Goal: Task Accomplishment & Management: Manage account settings

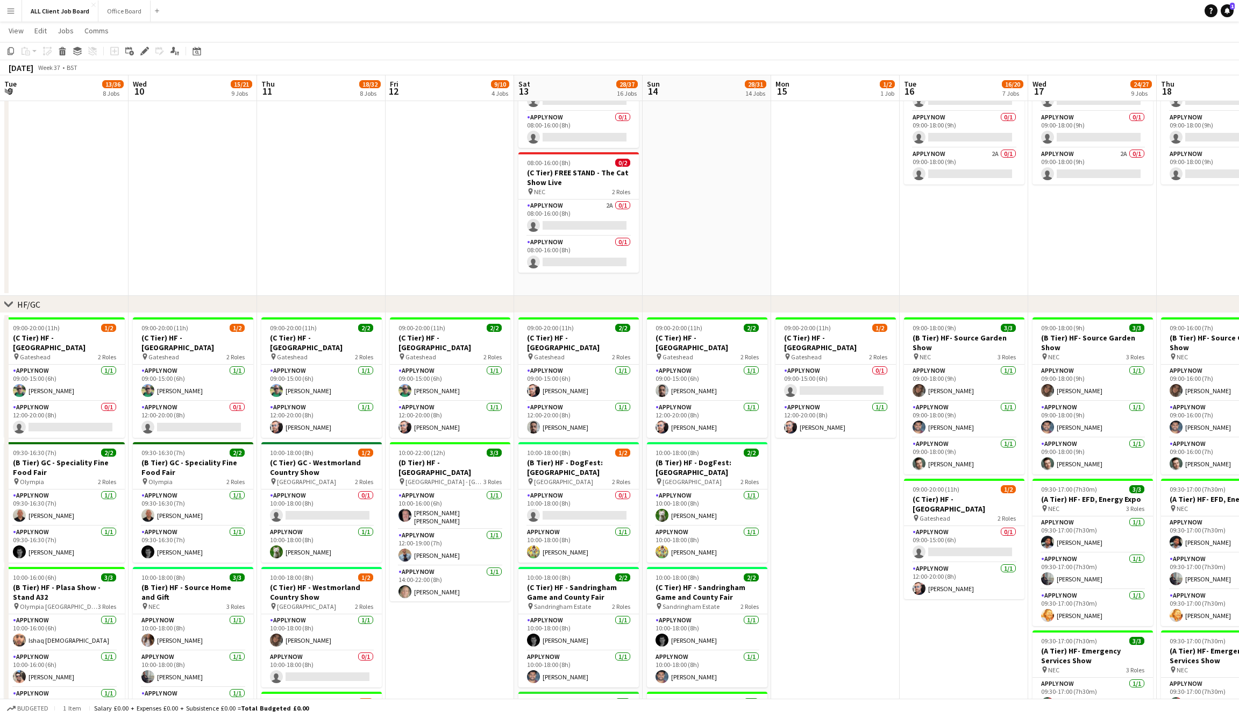
scroll to position [0, 354]
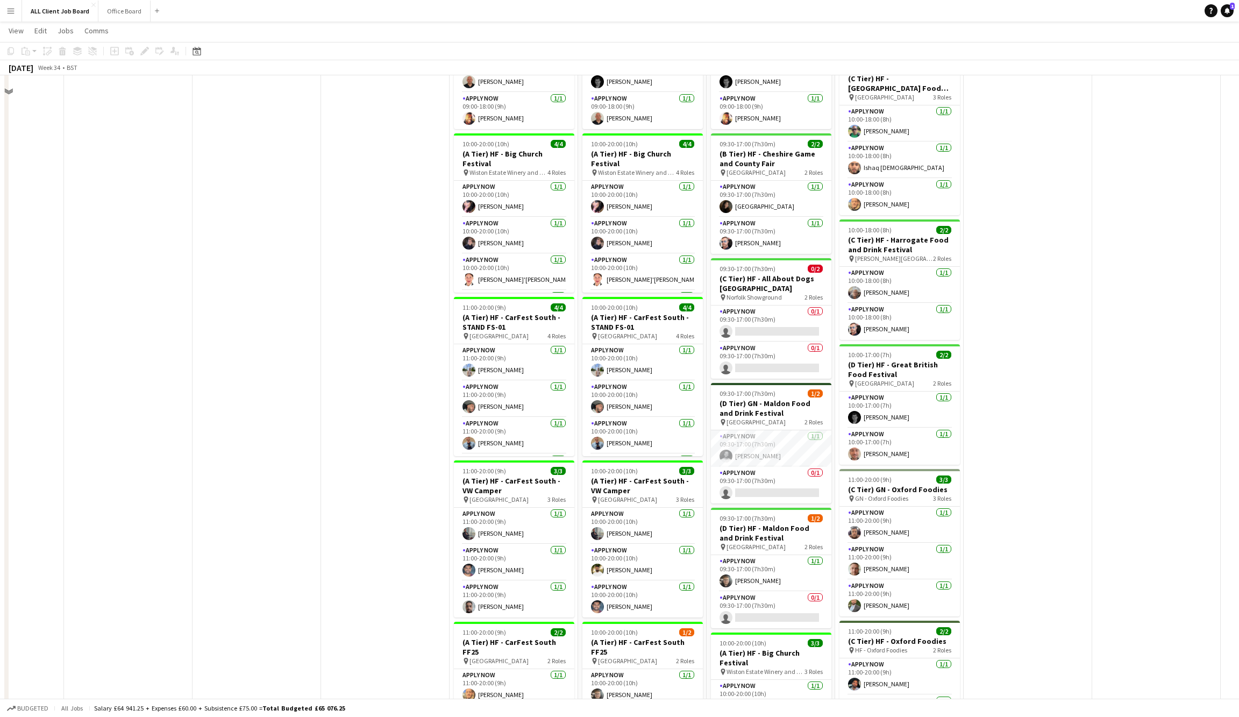
scroll to position [732, 0]
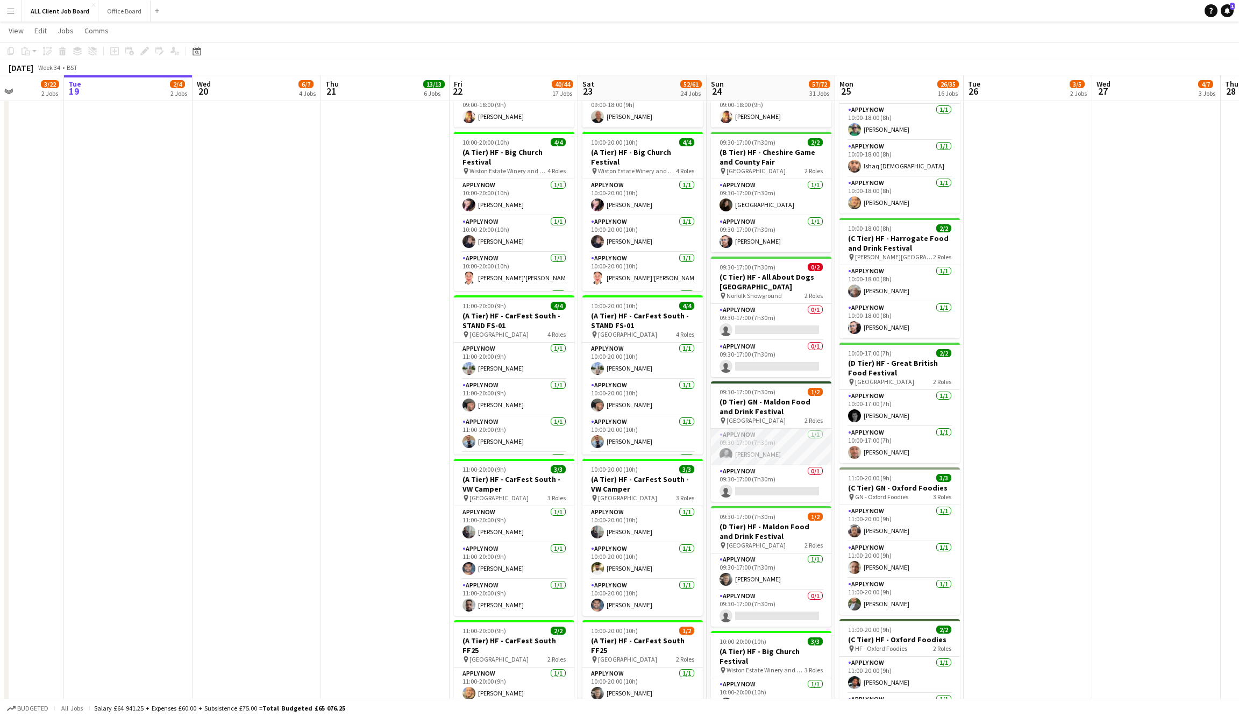
click at [725, 448] on app-user-avatar at bounding box center [725, 454] width 13 height 13
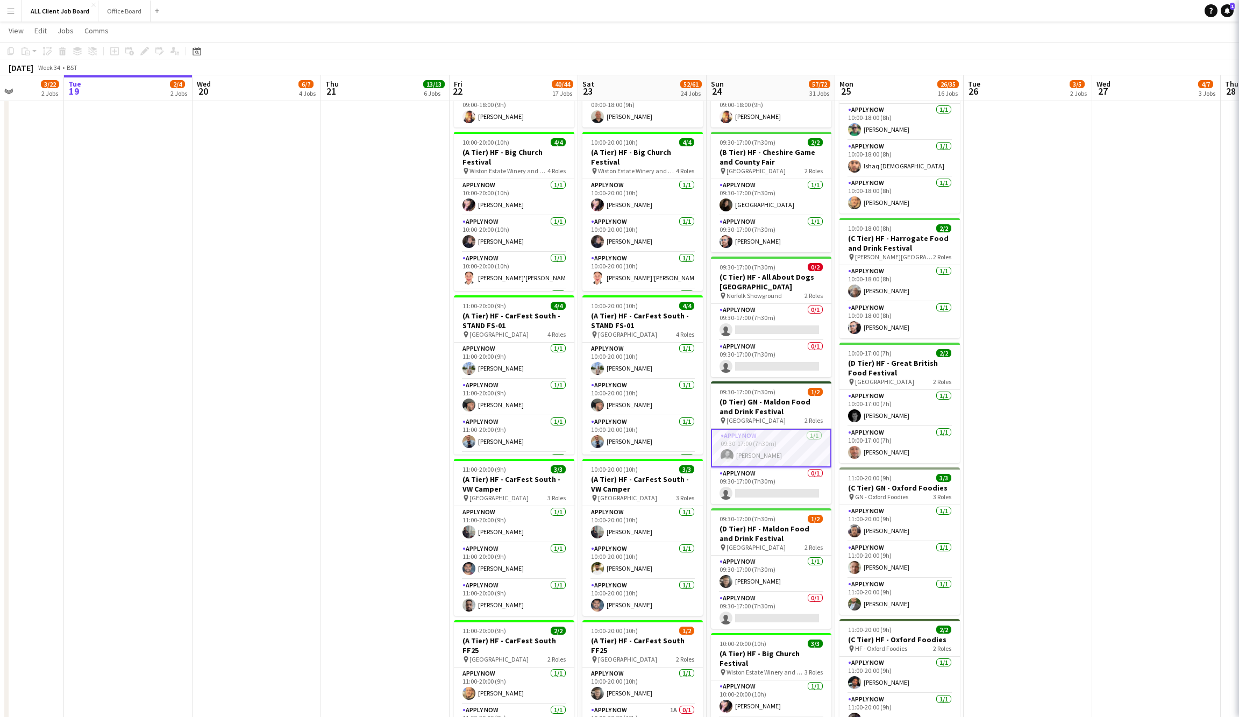
scroll to position [0, 321]
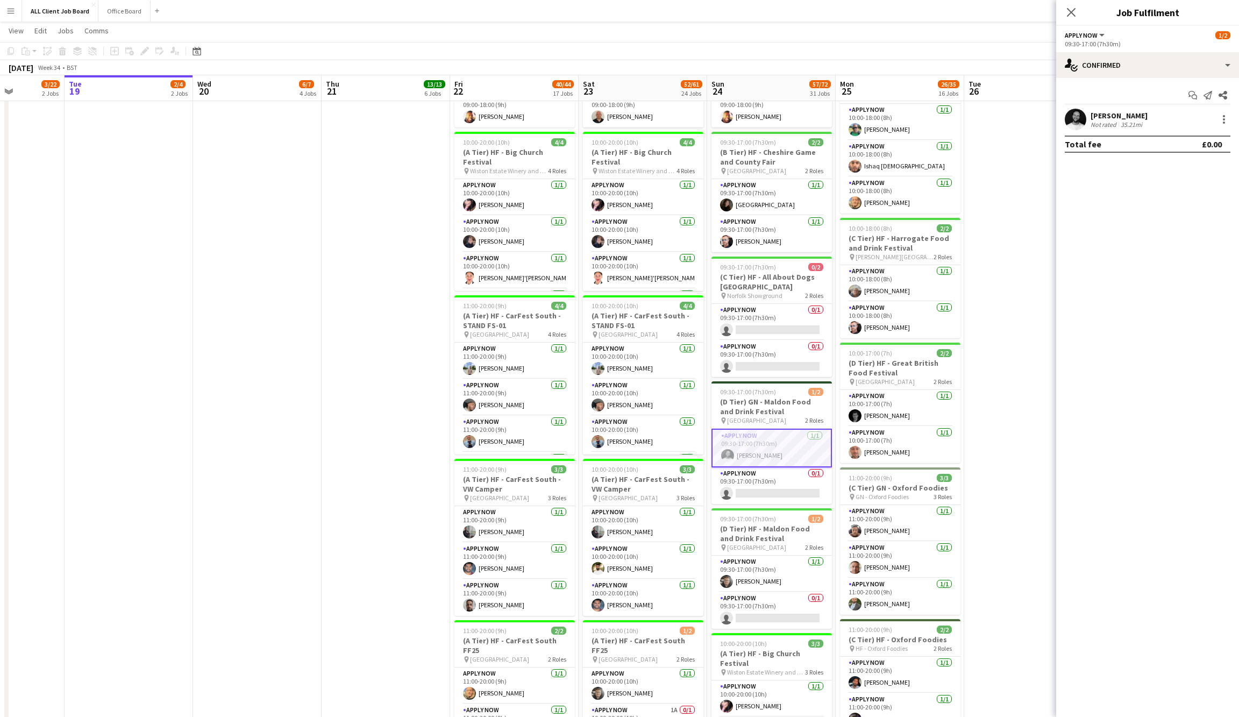
click at [1078, 118] on app-user-avatar at bounding box center [1075, 120] width 22 height 22
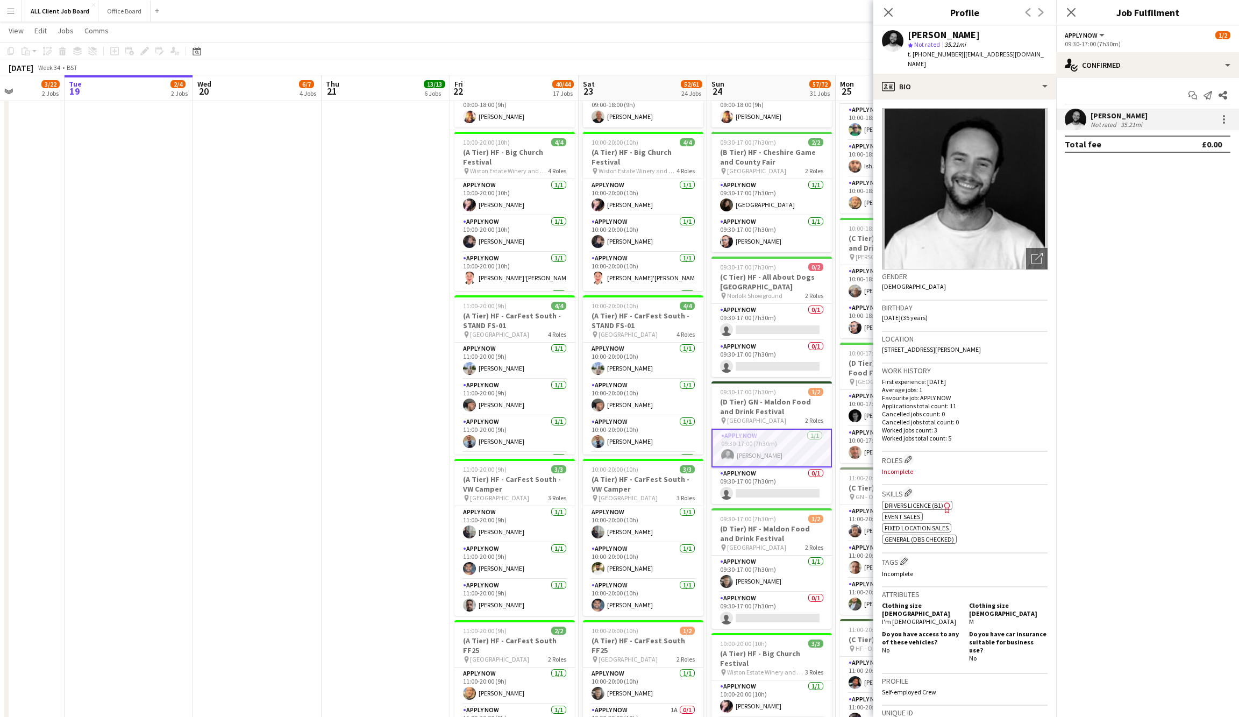
scroll to position [0, 0]
click at [1043, 74] on div "profile Bio" at bounding box center [964, 87] width 183 height 26
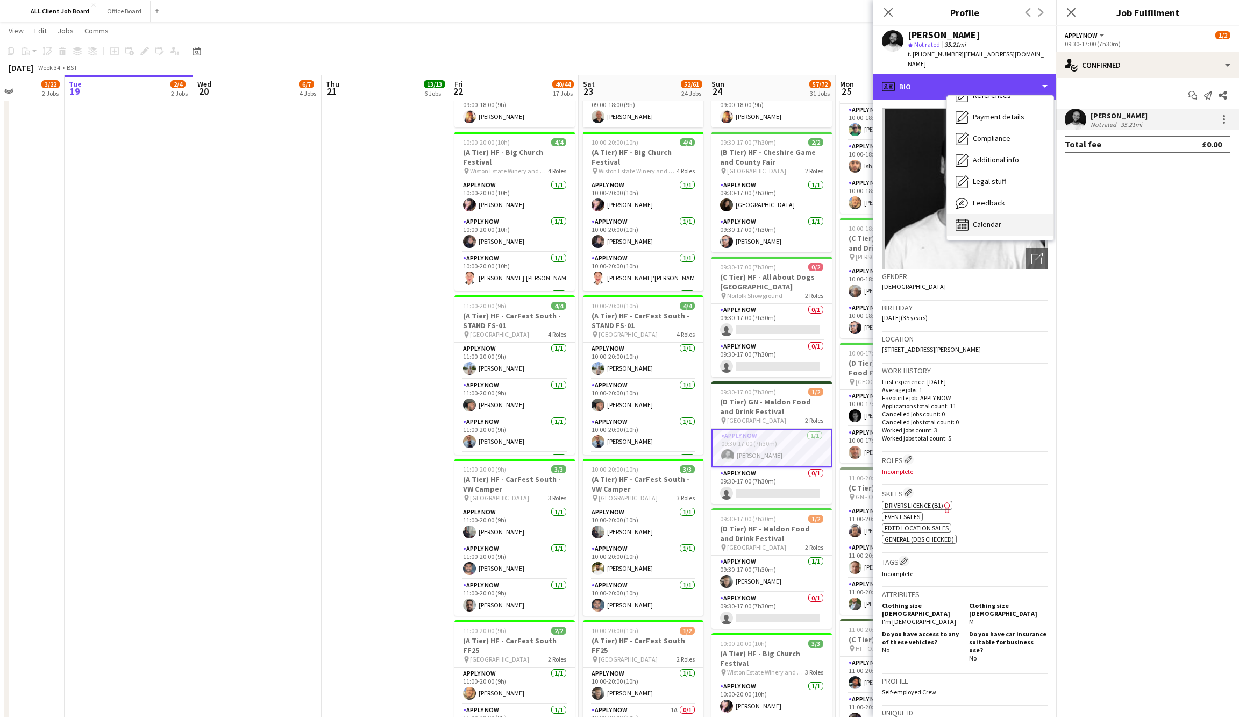
scroll to position [123, 0]
click at [998, 219] on span "Calendar" at bounding box center [987, 224] width 28 height 10
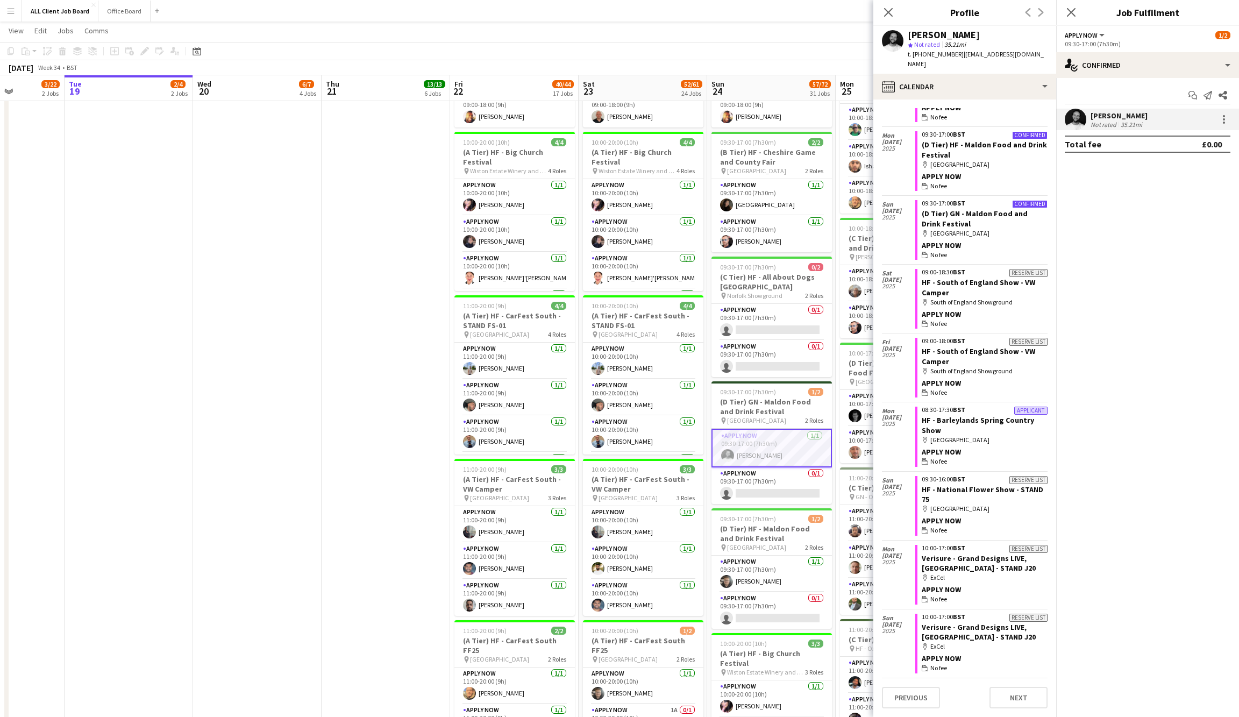
scroll to position [67, 0]
click at [889, 15] on icon "Close pop-in" at bounding box center [888, 12] width 10 height 10
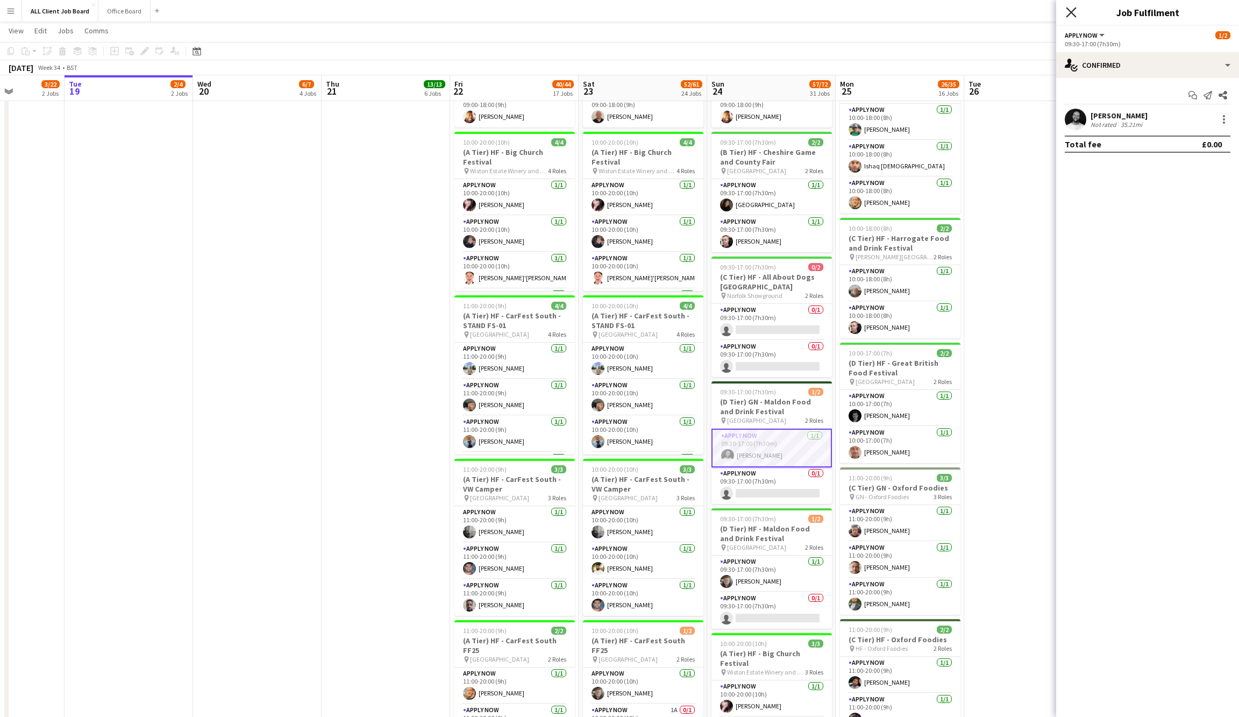
click at [1069, 12] on icon "Close pop-in" at bounding box center [1071, 12] width 10 height 10
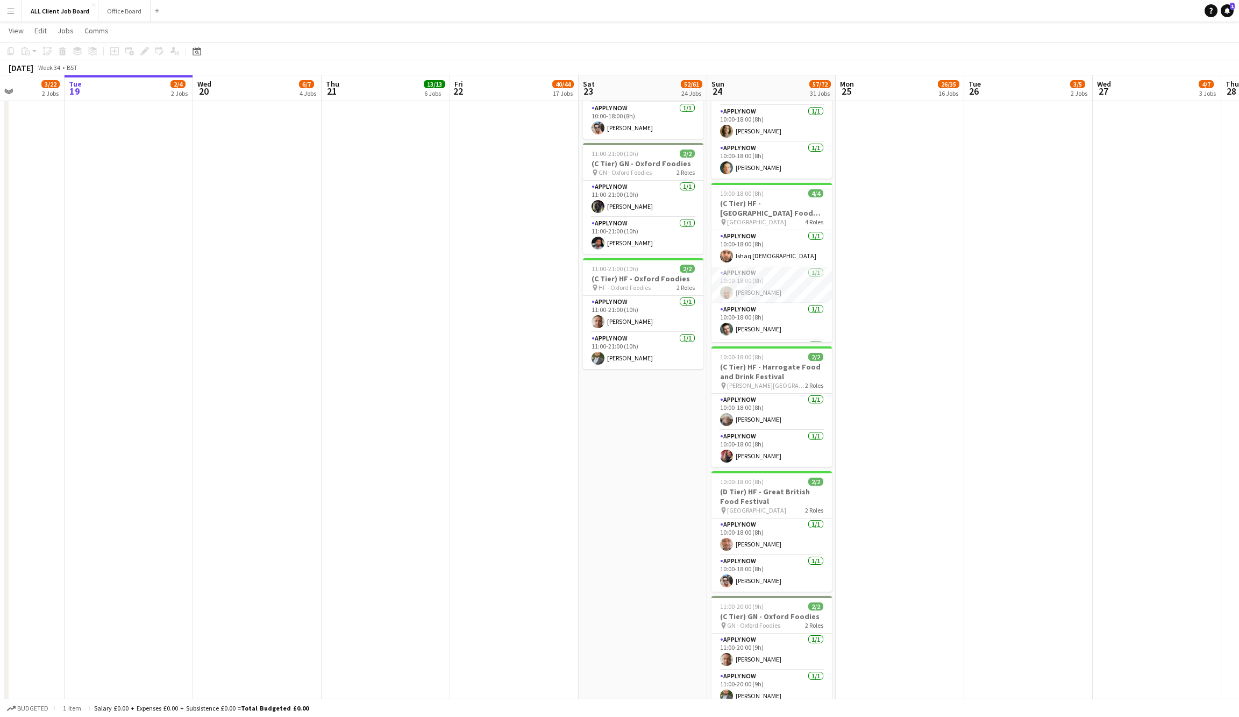
scroll to position [2197, 0]
click at [725, 285] on app-user-avatar at bounding box center [726, 291] width 13 height 13
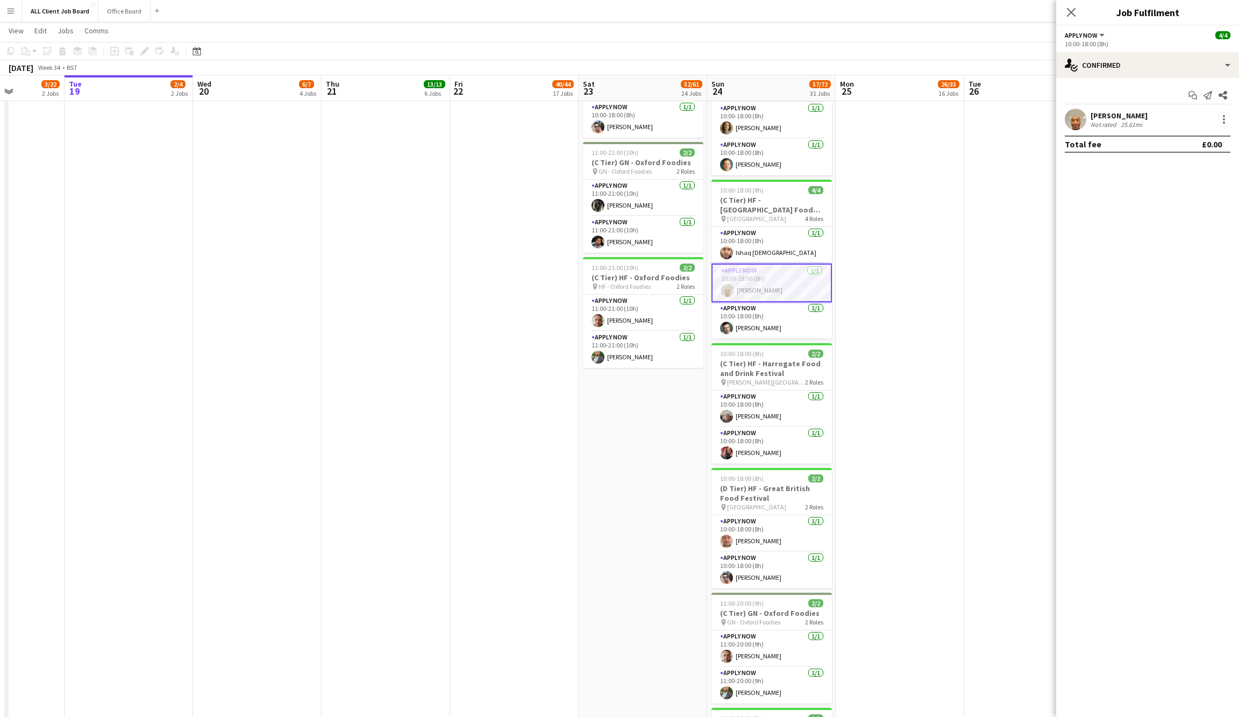
click at [1076, 118] on app-user-avatar at bounding box center [1075, 120] width 22 height 22
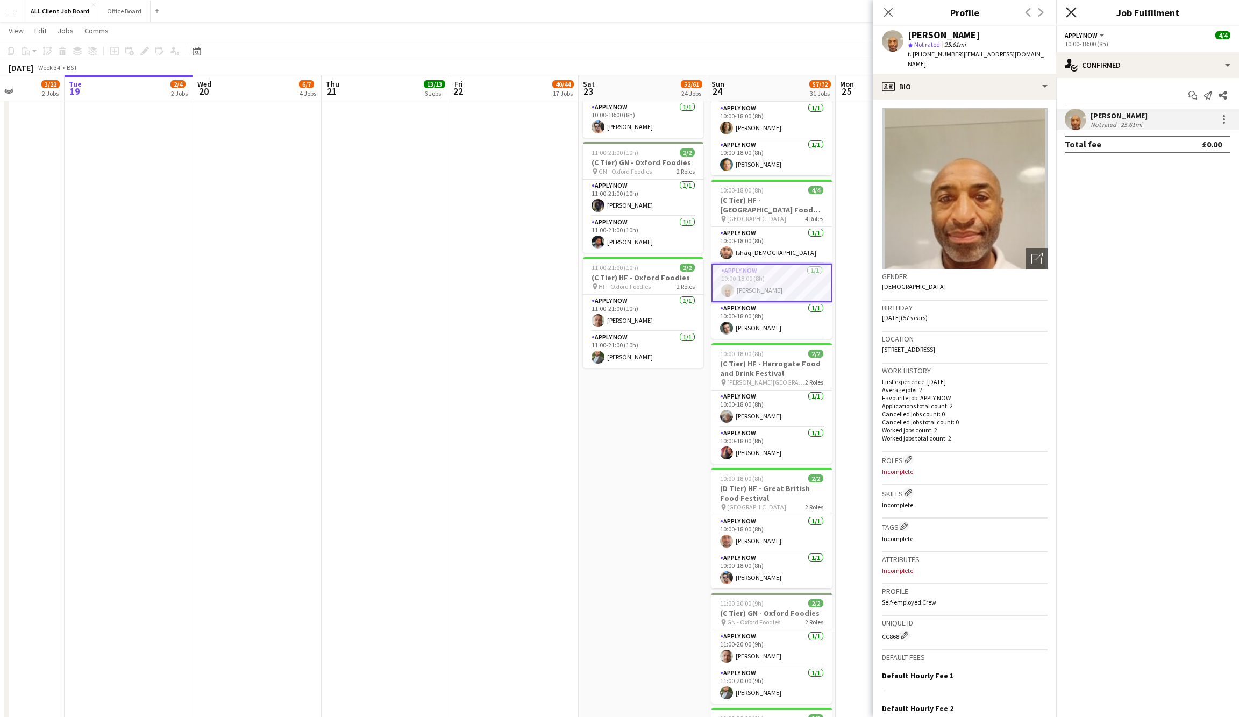
click at [1074, 16] on icon at bounding box center [1071, 12] width 10 height 10
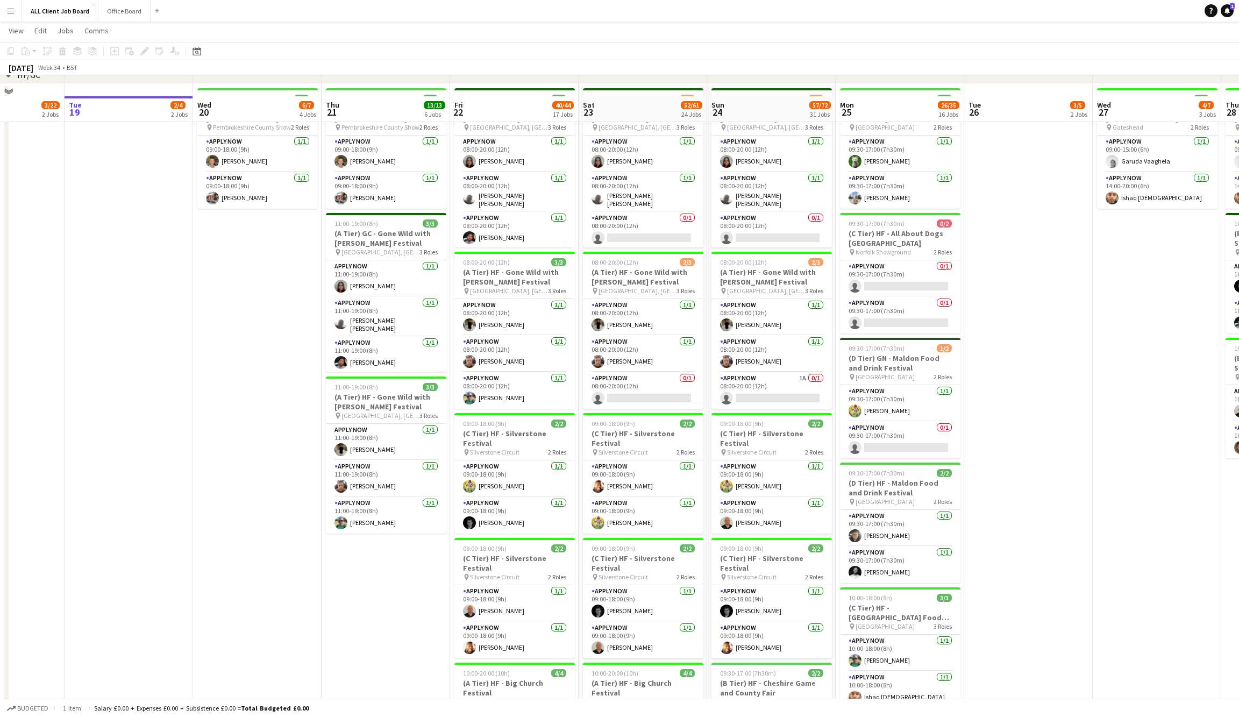
scroll to position [183, 0]
